Goal: Use online tool/utility: Utilize a website feature to perform a specific function

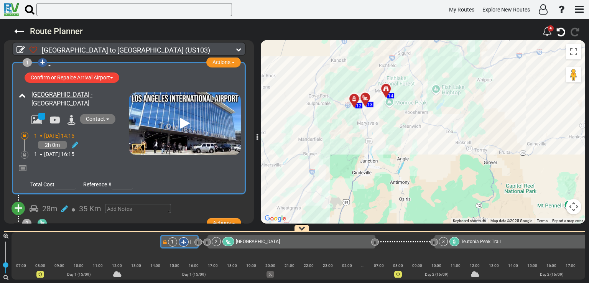
scroll to position [0, 33]
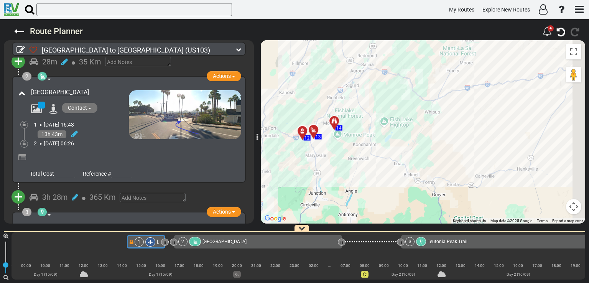
drag, startPoint x: 489, startPoint y: 82, endPoint x: 434, endPoint y: 115, distance: 63.3
click at [434, 115] on div "To activate drag with keyboard, press Alt + Enter. Once in keyboard drag state,…" at bounding box center [423, 131] width 324 height 183
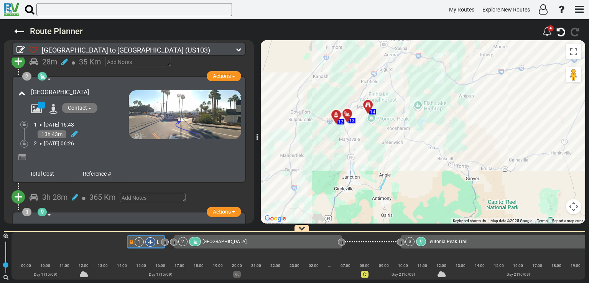
drag, startPoint x: 387, startPoint y: 145, endPoint x: 486, endPoint y: 99, distance: 109.3
click at [486, 99] on div "To activate drag with keyboard, press Alt + Enter. Once in keyboard drag state,…" at bounding box center [423, 131] width 324 height 183
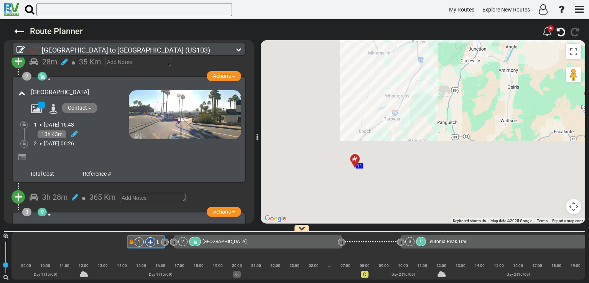
drag, startPoint x: 424, startPoint y: 148, endPoint x: 474, endPoint y: 53, distance: 107.1
click at [474, 53] on div "To activate drag with keyboard, press Alt + Enter. Once in keyboard drag state,…" at bounding box center [423, 131] width 324 height 183
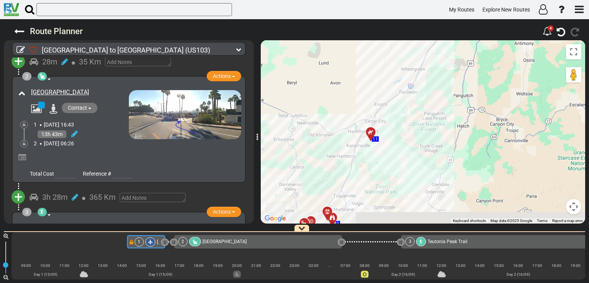
drag, startPoint x: 392, startPoint y: 167, endPoint x: 416, endPoint y: 123, distance: 49.9
click at [416, 123] on div "To activate drag with keyboard, press Alt + Enter. Once in keyboard drag state,…" at bounding box center [423, 131] width 324 height 183
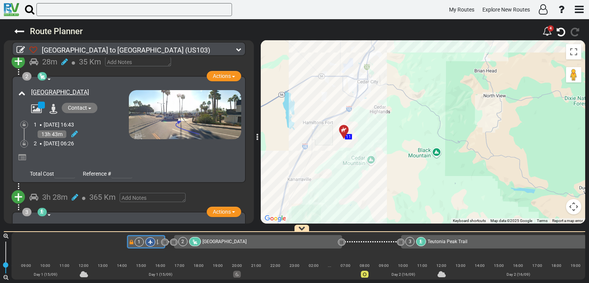
click at [341, 132] on div at bounding box center [346, 133] width 13 height 12
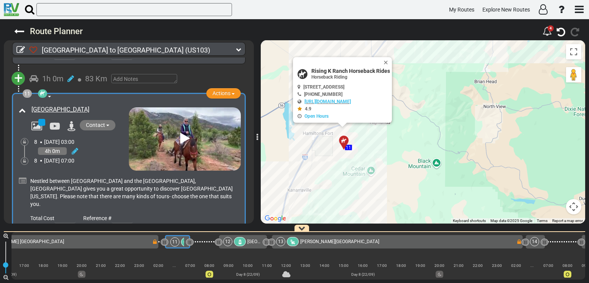
scroll to position [1819, 0]
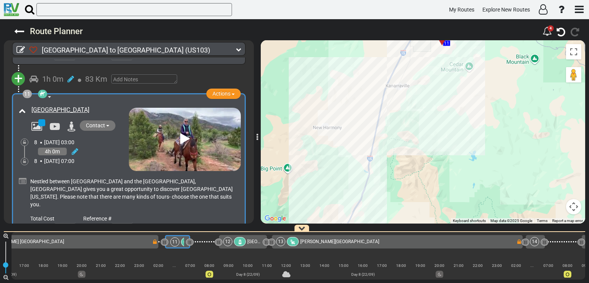
drag, startPoint x: 347, startPoint y: 167, endPoint x: 451, endPoint y: 59, distance: 150.0
click at [451, 59] on div "To activate drag with keyboard, press Alt + Enter. Once in keyboard drag state,…" at bounding box center [423, 131] width 324 height 183
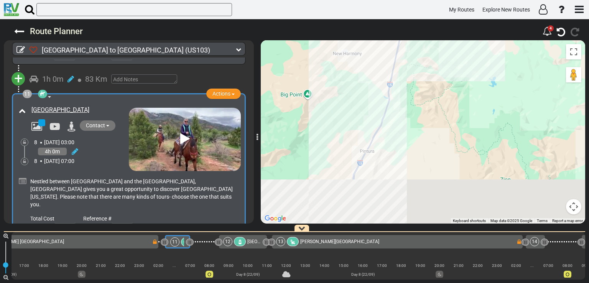
drag, startPoint x: 405, startPoint y: 144, endPoint x: 434, endPoint y: 38, distance: 109.6
click at [434, 38] on div "Route Planner 4 km" at bounding box center [294, 151] width 589 height 264
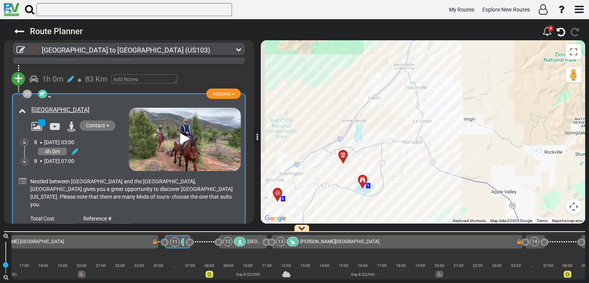
drag, startPoint x: 397, startPoint y: 135, endPoint x: 443, endPoint y: 33, distance: 111.7
click at [443, 33] on div "Route Planner 4 km" at bounding box center [294, 151] width 589 height 264
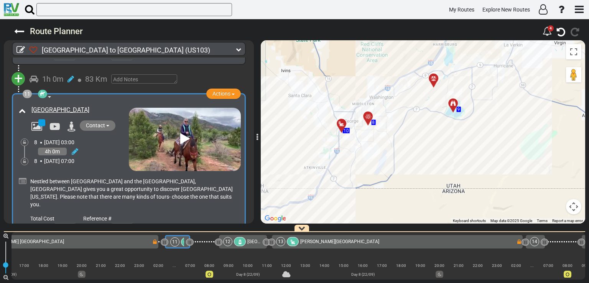
drag, startPoint x: 396, startPoint y: 133, endPoint x: 489, endPoint y: 53, distance: 122.6
click at [489, 53] on div "To activate drag with keyboard, press Alt + Enter. Once in keyboard drag state,…" at bounding box center [423, 131] width 324 height 183
click at [343, 125] on div at bounding box center [344, 127] width 13 height 12
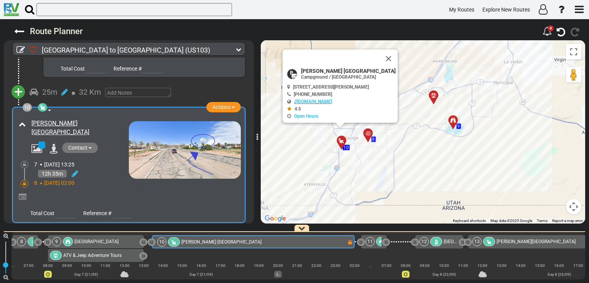
scroll to position [0, 2126]
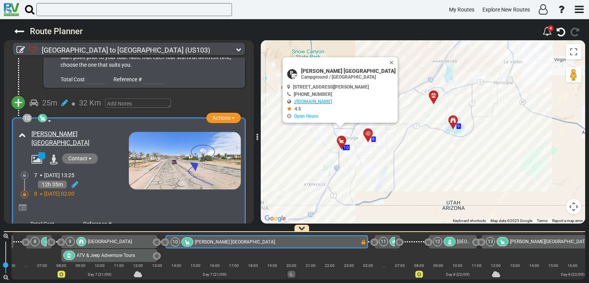
click at [367, 136] on div at bounding box center [370, 137] width 13 height 12
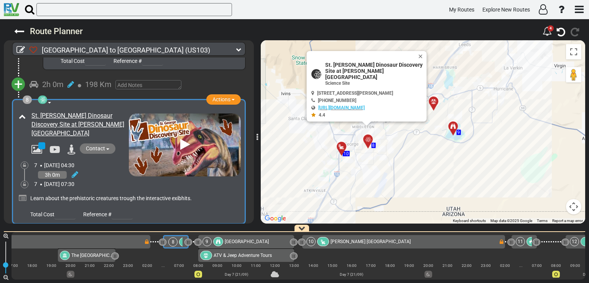
scroll to position [0, 0]
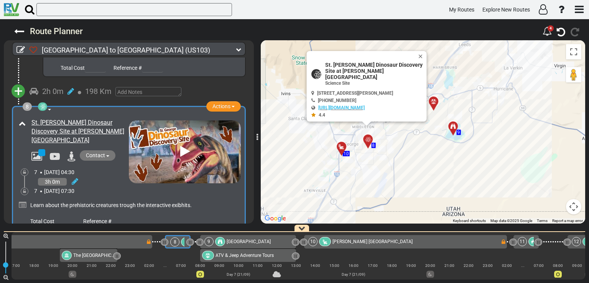
click at [180, 145] on icon at bounding box center [185, 151] width 10 height 12
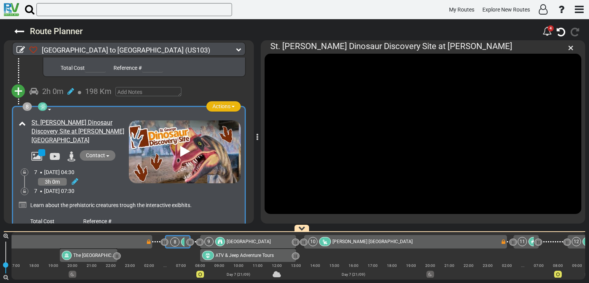
click at [222, 103] on span "Actions" at bounding box center [221, 106] width 18 height 6
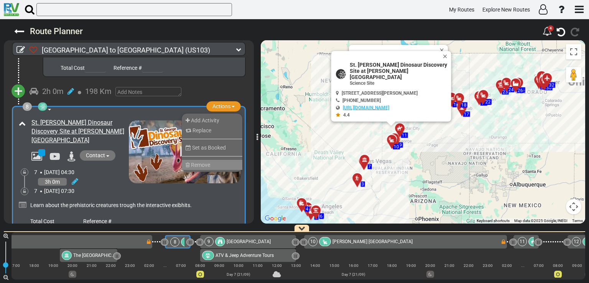
click at [206, 160] on li "Remove" at bounding box center [212, 165] width 61 height 10
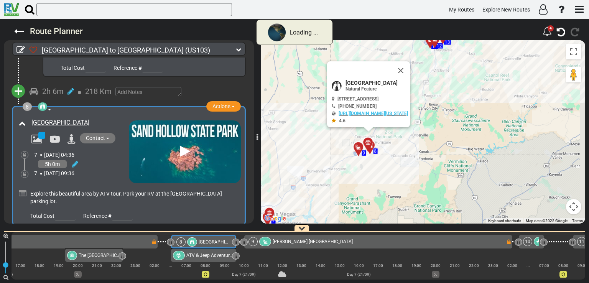
scroll to position [0, 1988]
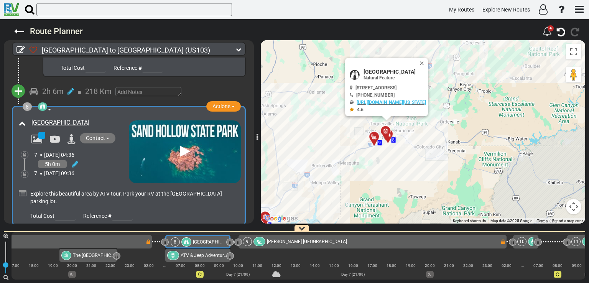
click at [385, 134] on div at bounding box center [388, 134] width 13 height 12
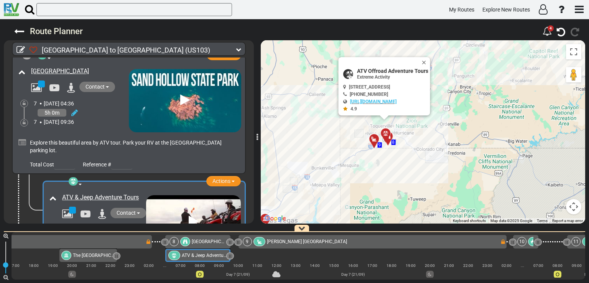
scroll to position [1275, 0]
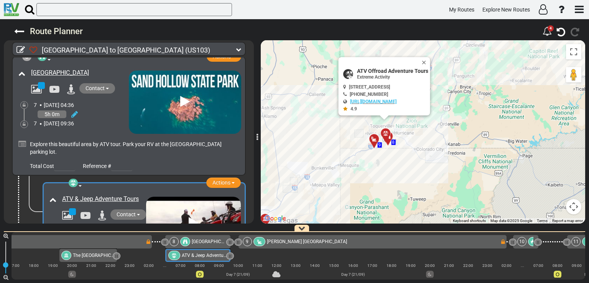
click at [181, 95] on icon at bounding box center [185, 101] width 10 height 12
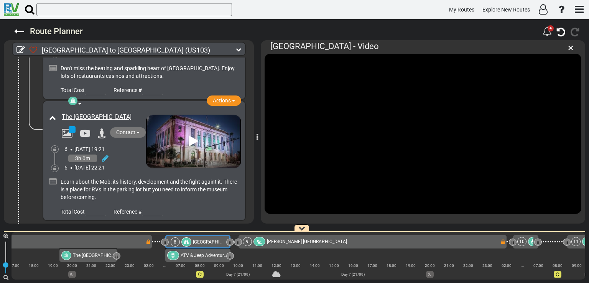
scroll to position [1083, 0]
click at [191, 135] on icon at bounding box center [194, 141] width 10 height 12
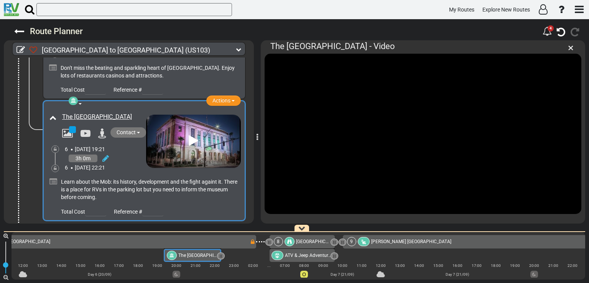
scroll to position [0, 1882]
